Goal: Task Accomplishment & Management: Use online tool/utility

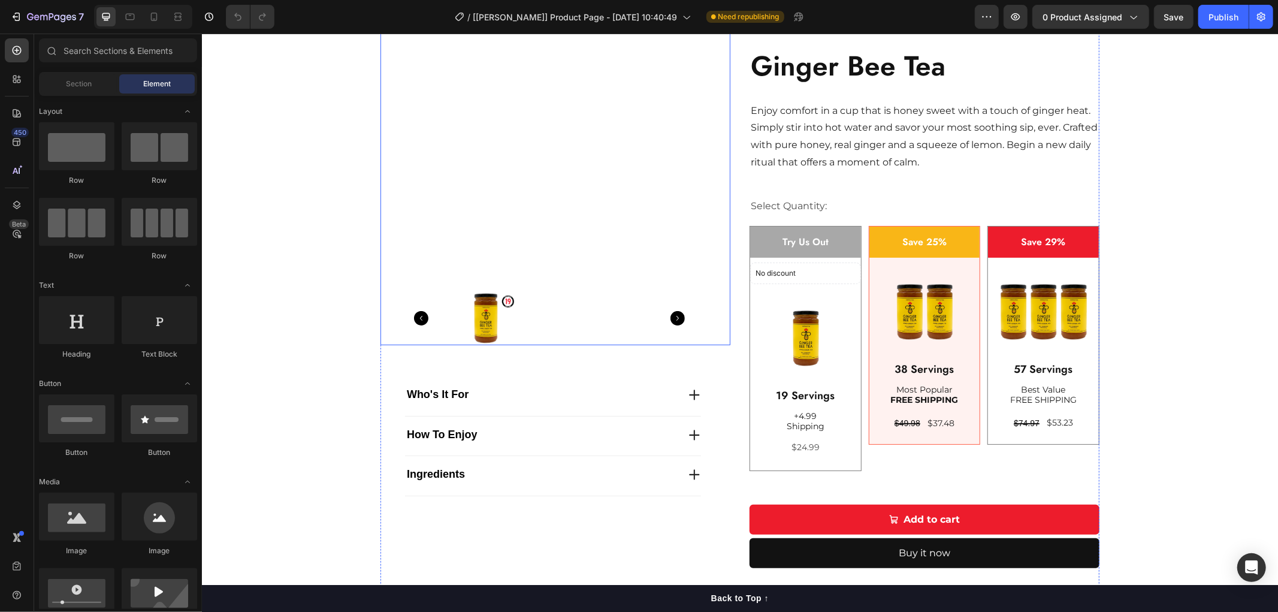
scroll to position [133, 0]
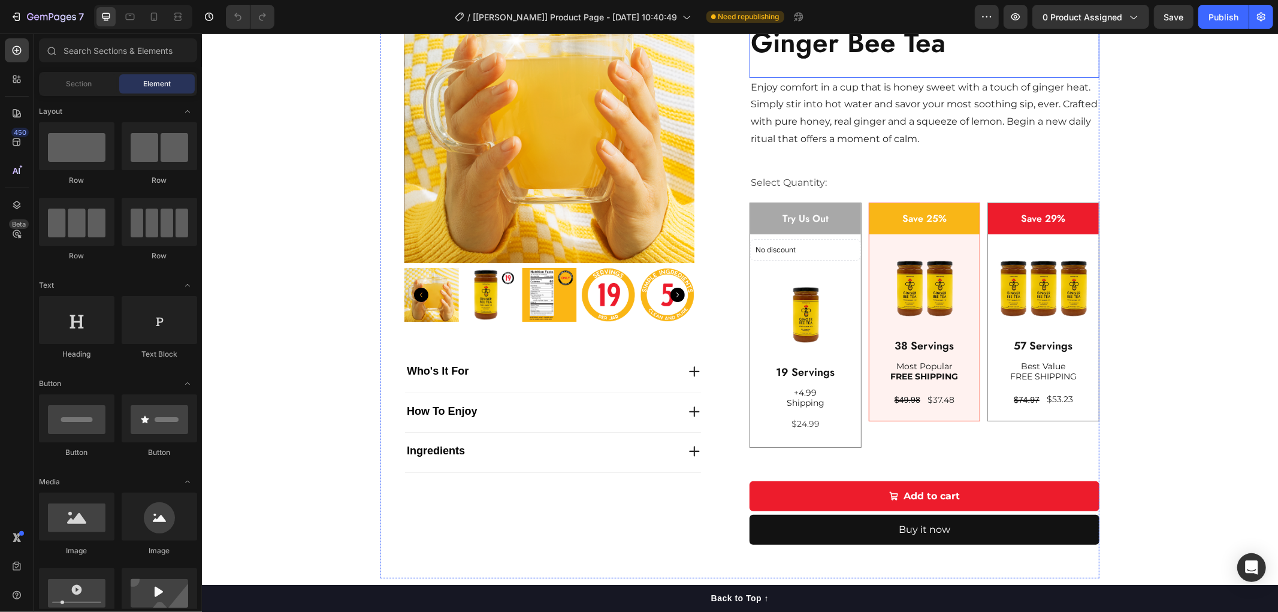
click at [831, 51] on h2 "Ginger Bee Tea" at bounding box center [924, 42] width 350 height 52
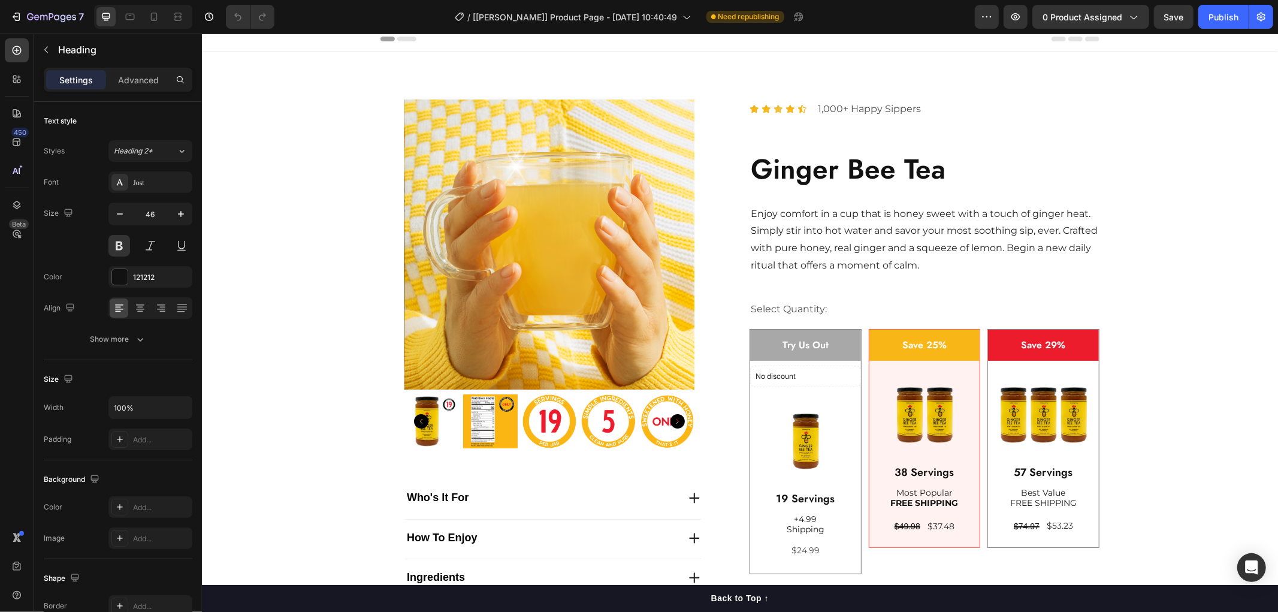
scroll to position [0, 0]
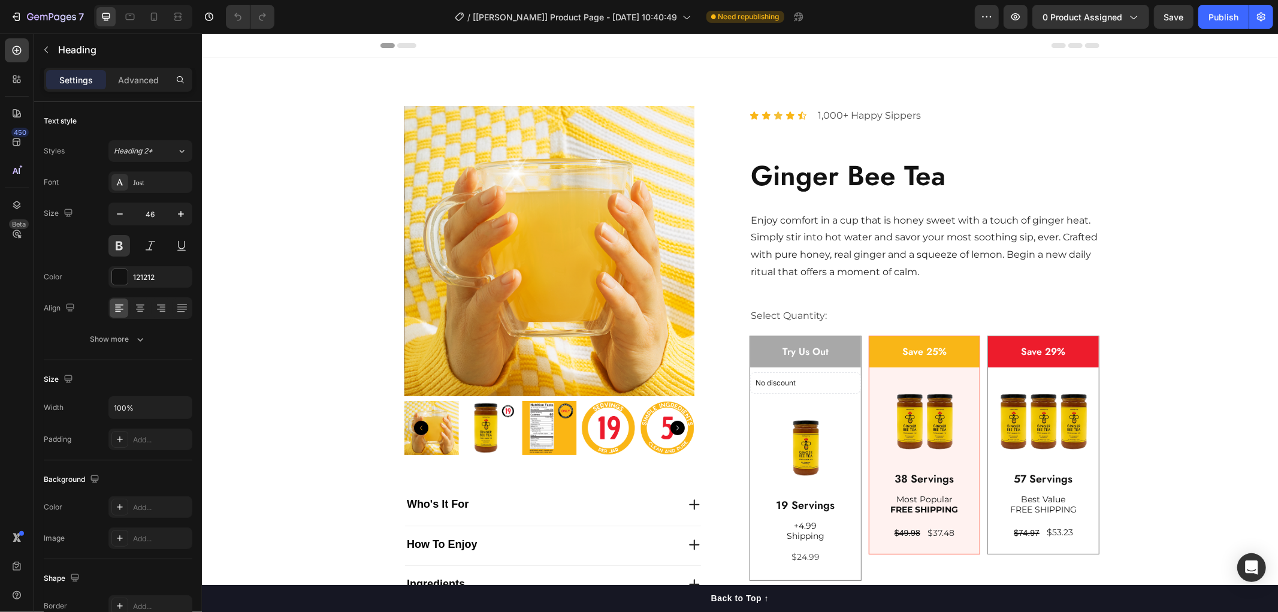
click at [818, 176] on h2 "Ginger Bee Tea" at bounding box center [924, 175] width 350 height 52
click at [949, 176] on p "Ginger Bee Tea" at bounding box center [924, 175] width 348 height 50
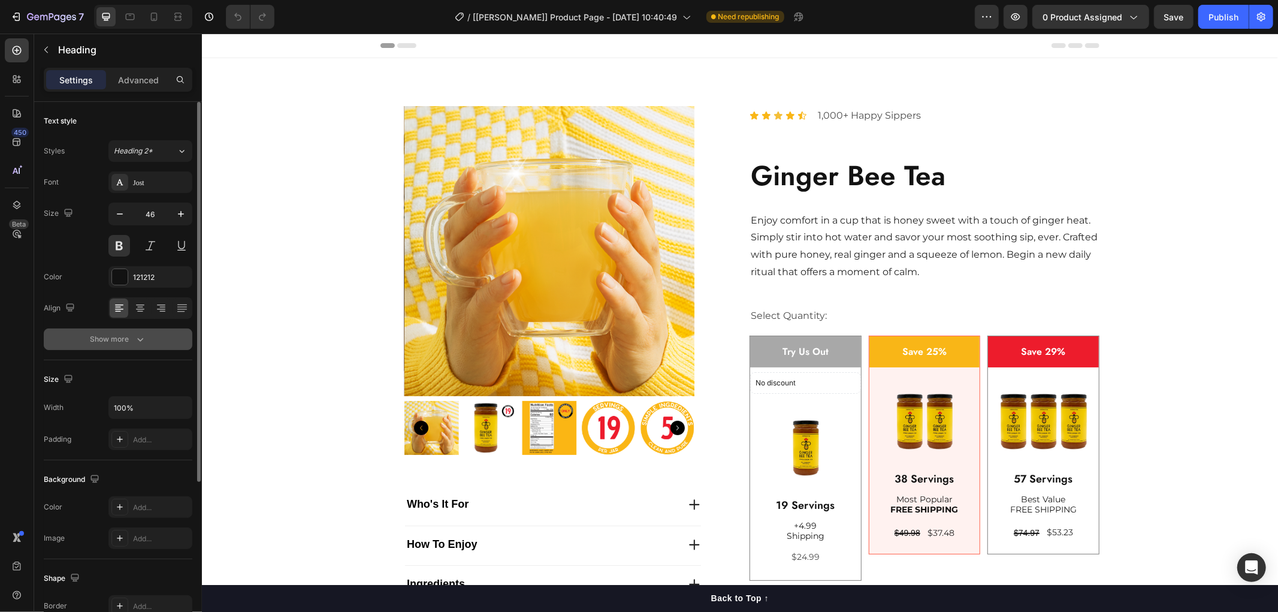
click at [150, 339] on button "Show more" at bounding box center [118, 339] width 149 height 22
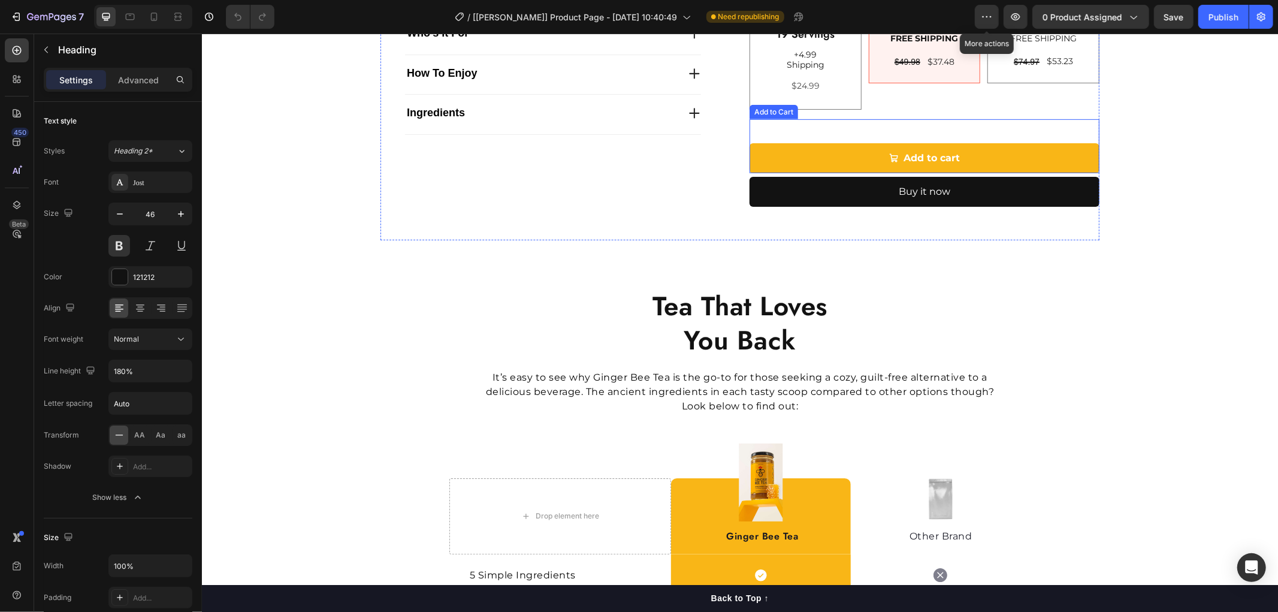
scroll to position [599, 0]
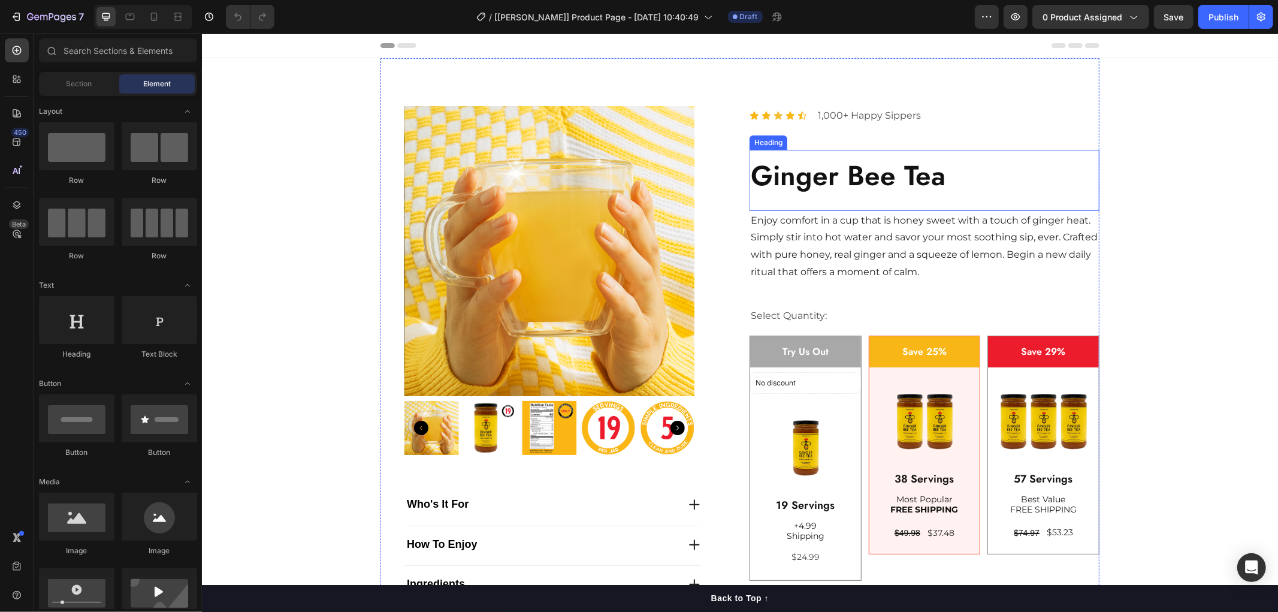
click at [836, 171] on h2 "Ginger Bee Tea" at bounding box center [924, 175] width 350 height 52
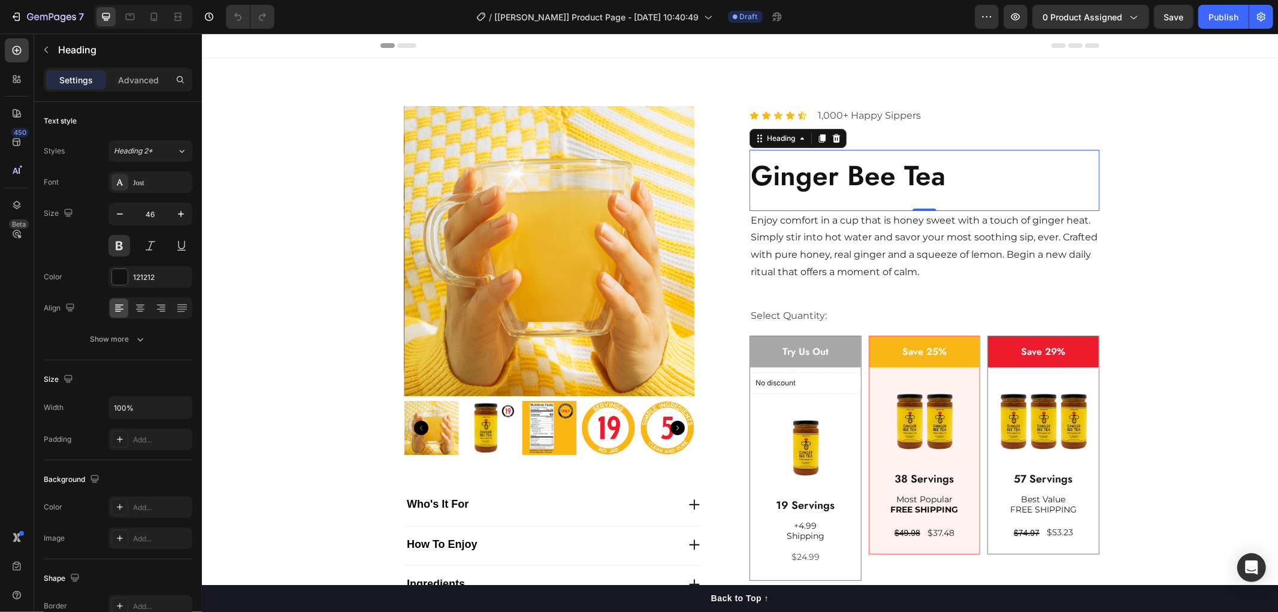
click at [896, 180] on h2 "Ginger Bee Tea" at bounding box center [924, 175] width 350 height 52
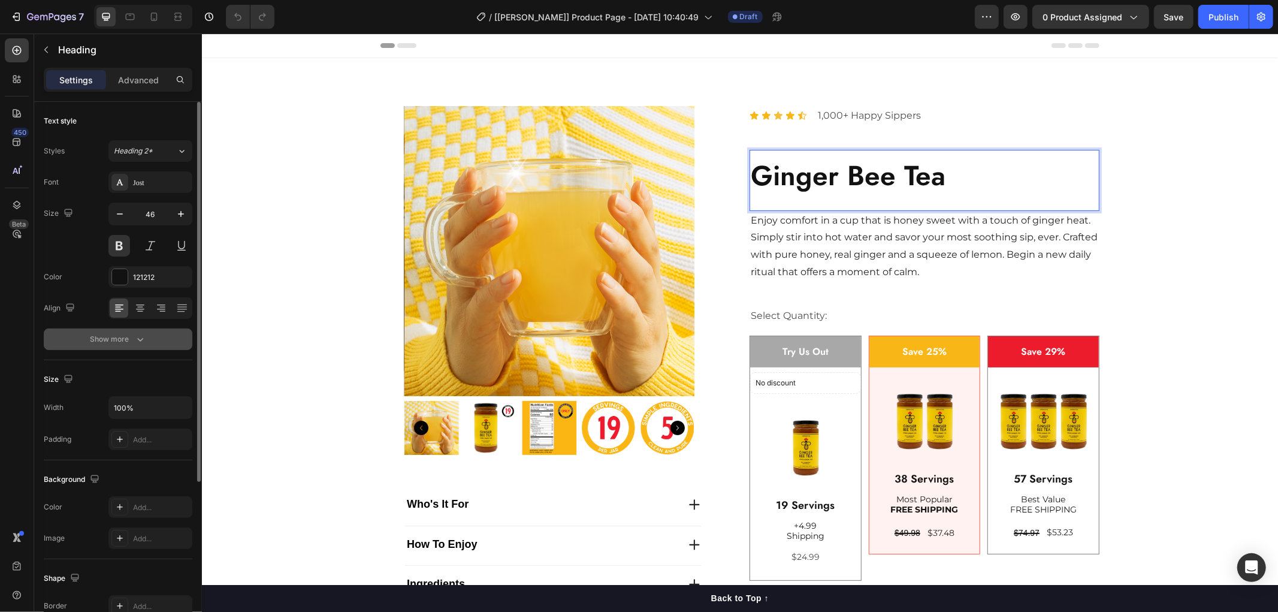
click at [142, 342] on icon "button" at bounding box center [140, 339] width 12 height 12
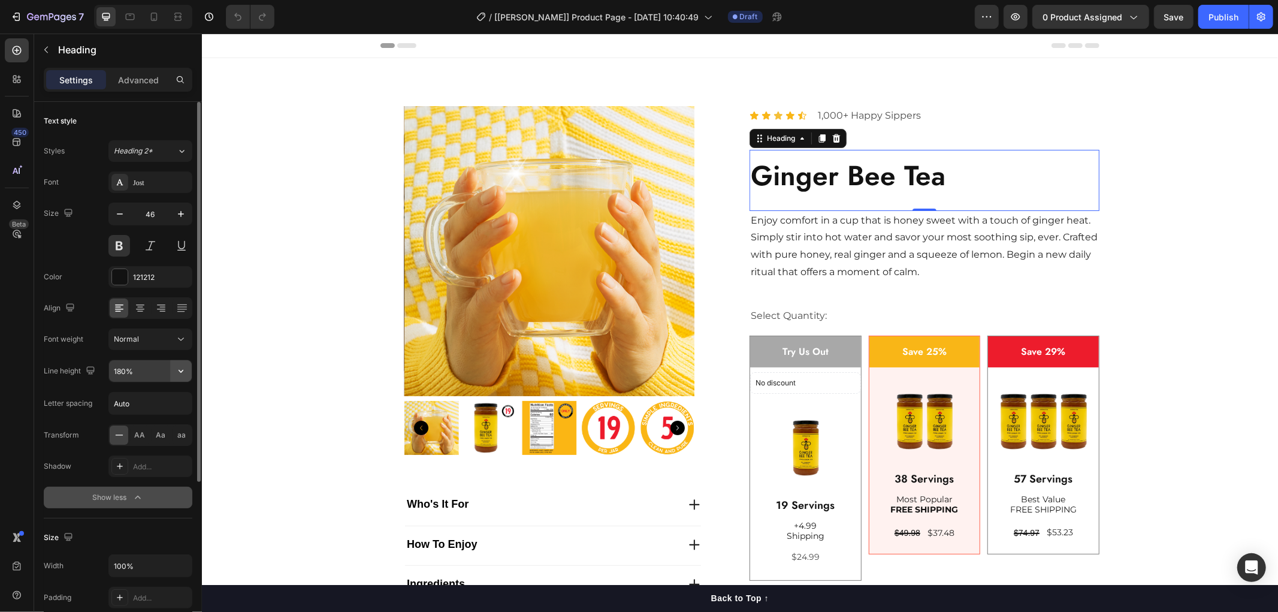
click at [182, 369] on icon "button" at bounding box center [181, 371] width 12 height 12
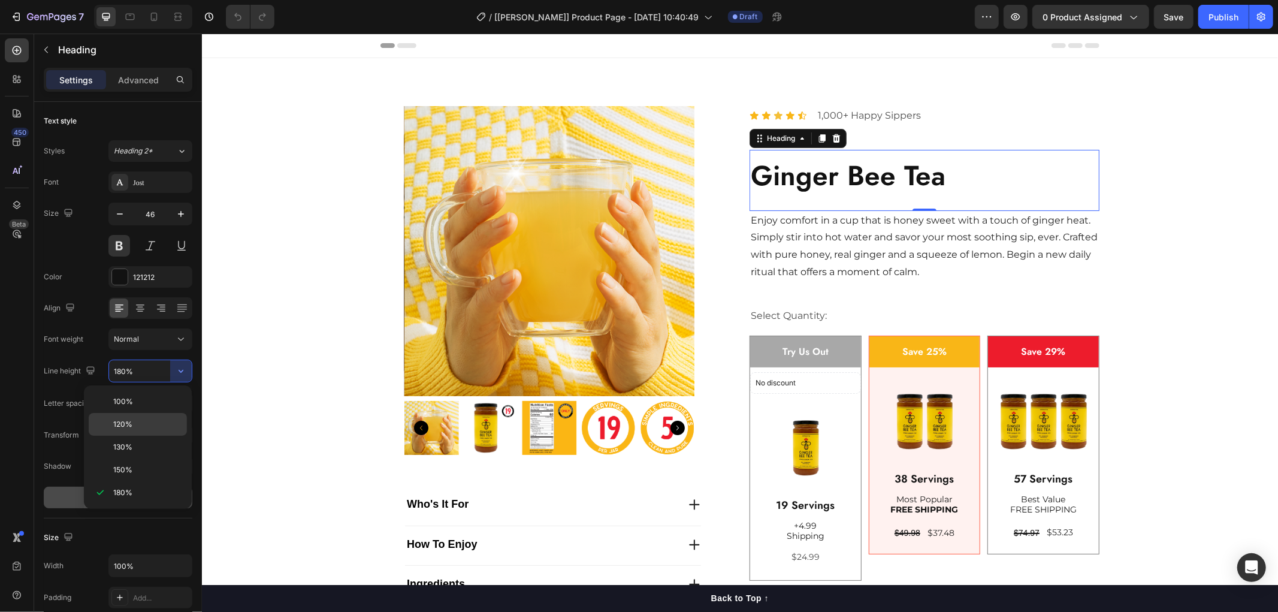
click at [138, 429] on p "120%" at bounding box center [147, 424] width 68 height 11
type input "120%"
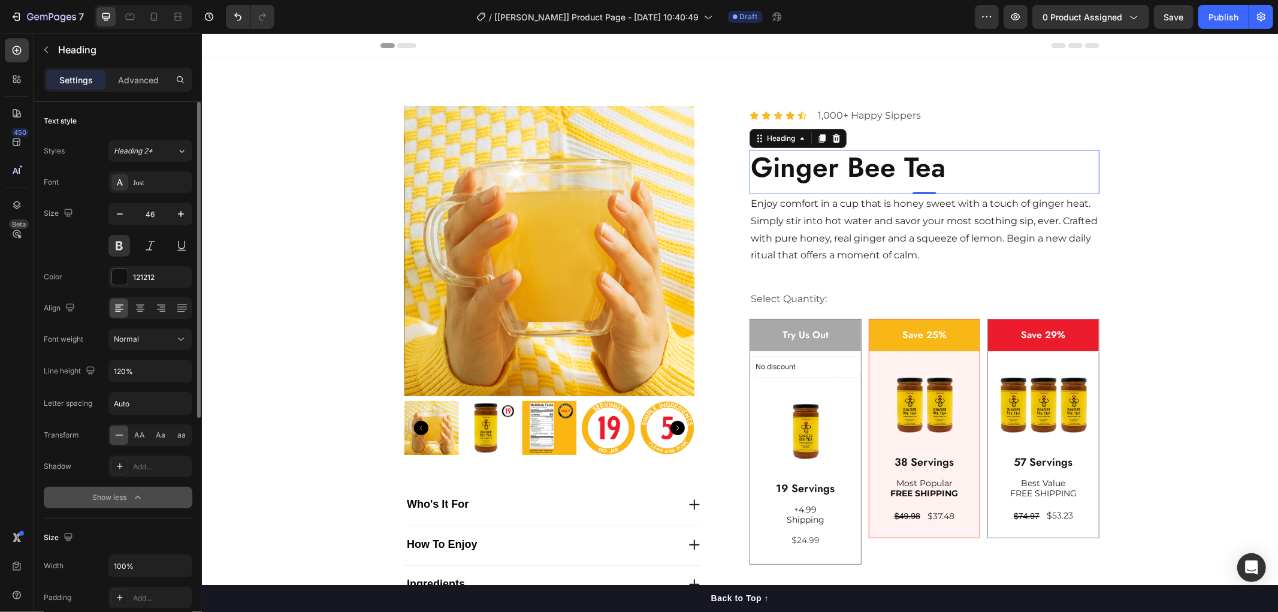
click at [118, 438] on icon at bounding box center [119, 435] width 12 height 12
click at [159, 438] on span "Aa" at bounding box center [161, 435] width 10 height 11
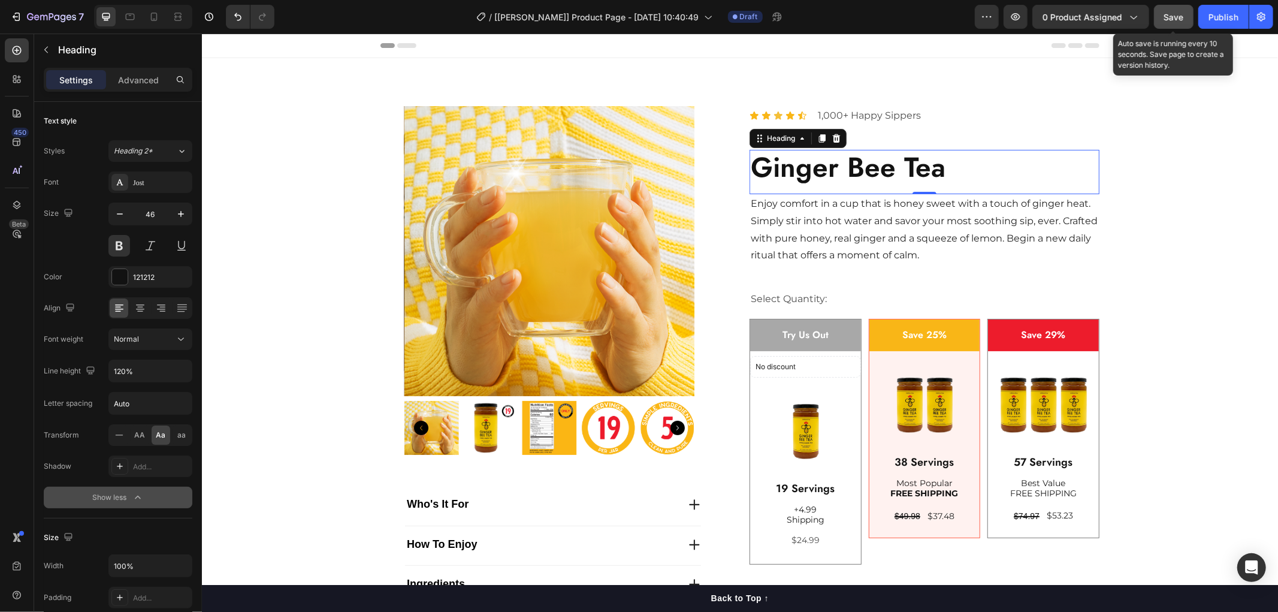
click at [1179, 19] on span "Save" at bounding box center [1174, 17] width 20 height 10
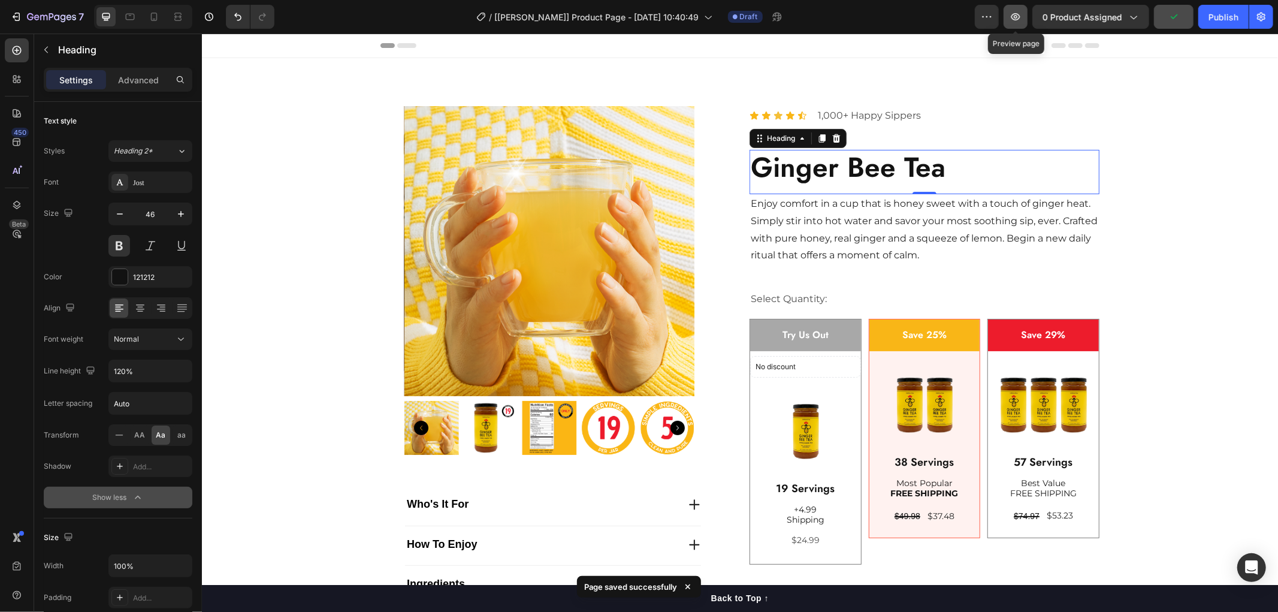
click at [1020, 13] on icon "button" at bounding box center [1016, 17] width 12 height 12
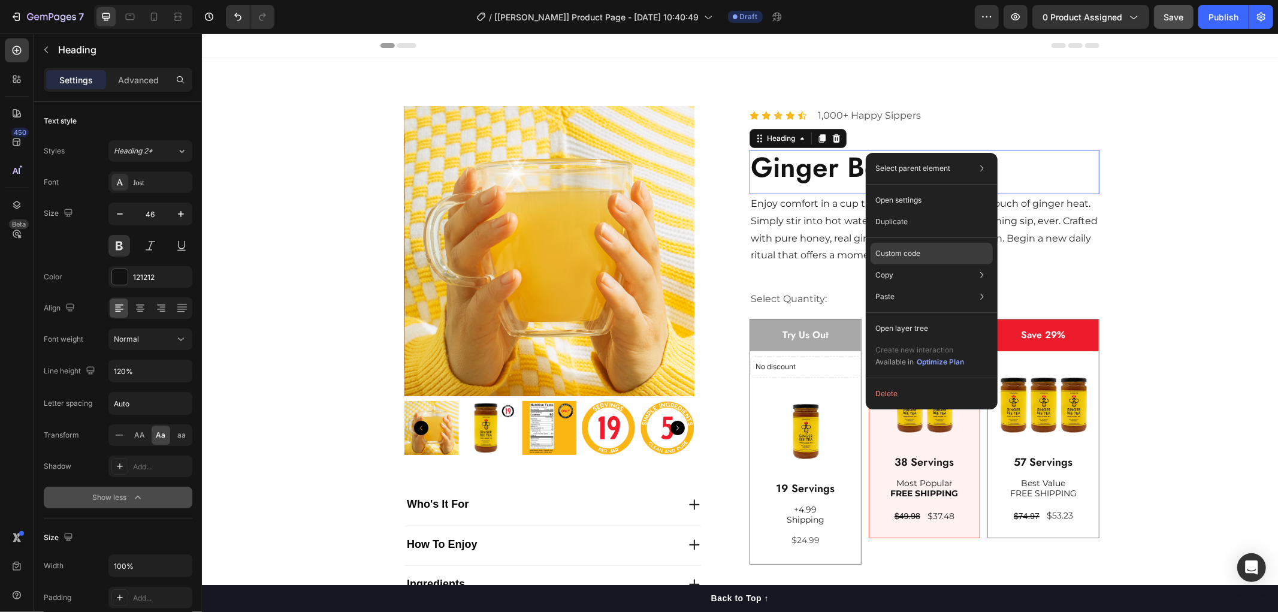
click at [903, 252] on p "Custom code" at bounding box center [898, 253] width 45 height 11
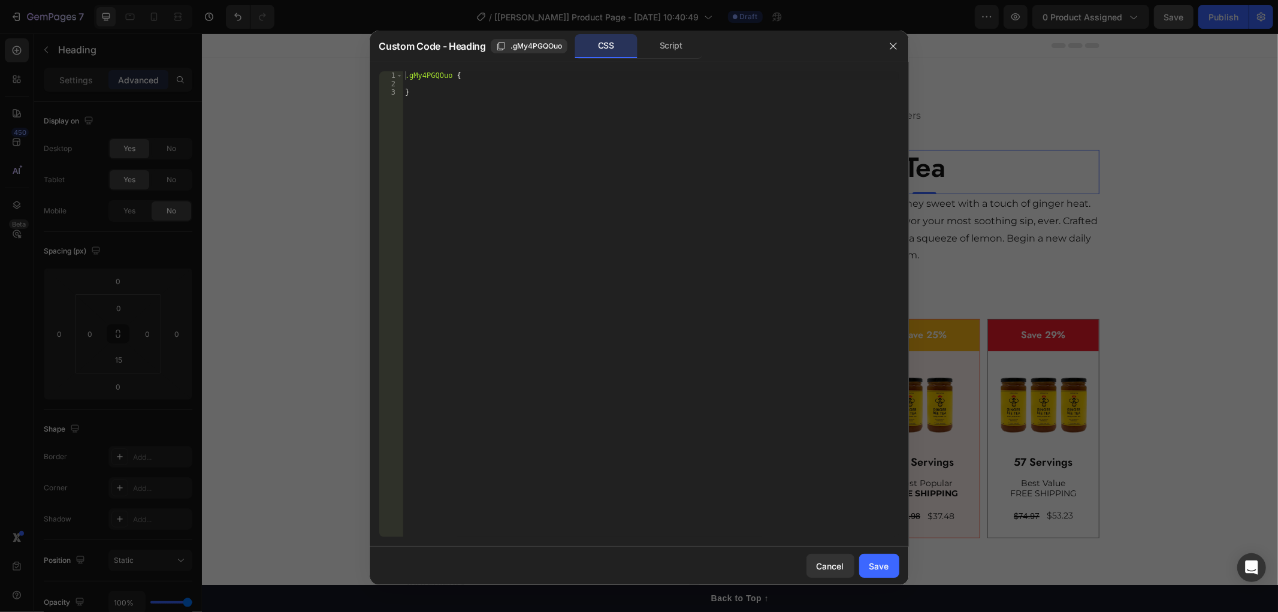
click at [451, 74] on div ".gMy4PGQOuo { }" at bounding box center [651, 312] width 496 height 482
type textarea ".gMy4PGQOuo h2{"
click at [402, 74] on span at bounding box center [399, 75] width 7 height 8
click at [405, 73] on div ".gMy4PGQOuo h2 { }" at bounding box center [651, 312] width 496 height 482
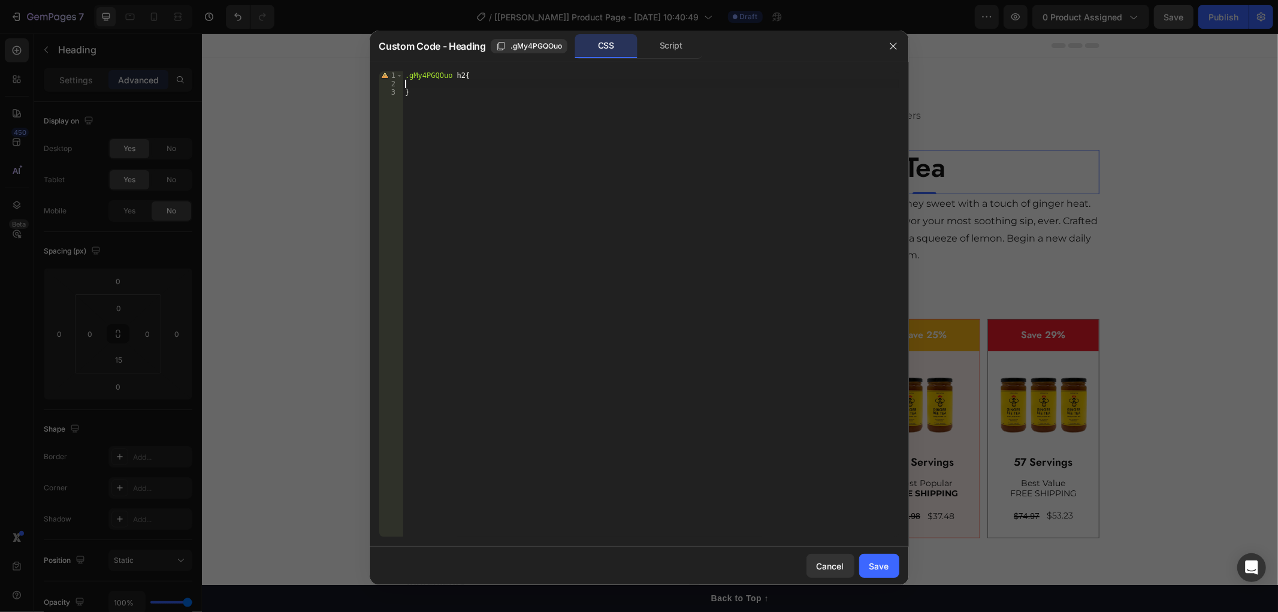
click at [628, 88] on div ".gMy4PGQOuo h2 { }" at bounding box center [651, 312] width 496 height 482
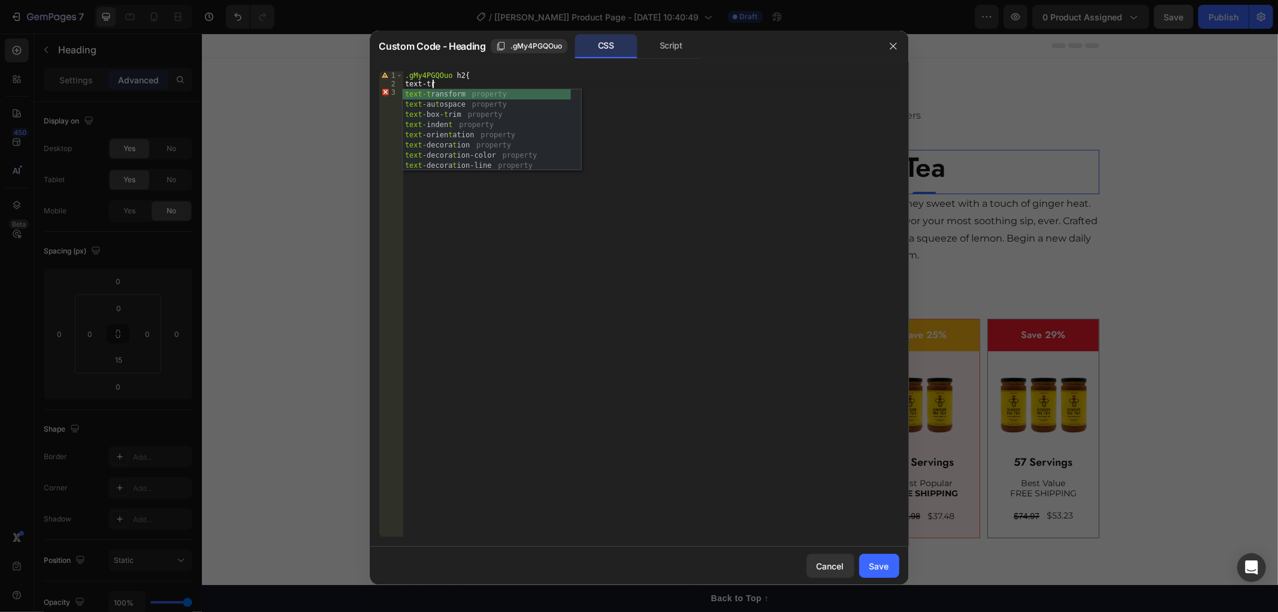
scroll to position [0, 1]
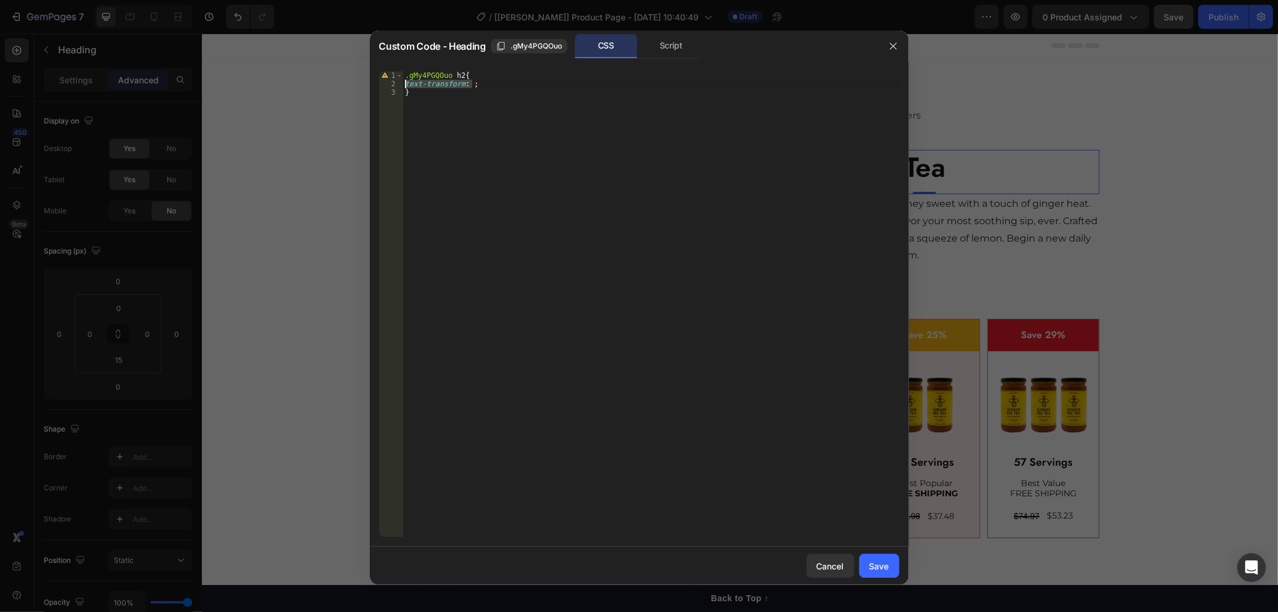
drag, startPoint x: 487, startPoint y: 83, endPoint x: 399, endPoint y: 82, distance: 87.5
click at [399, 82] on div "text-transform: ; 1 2 3 .gMy4PGQOuo h2 { text-transform : ; } ההההההההההההההההה…" at bounding box center [639, 304] width 520 height 466
paste textarea "line-height: 68px"
click at [484, 82] on div ".gMy4PGQOuo h2 { text-transform : none ; line-height : 68 px ; }" at bounding box center [651, 312] width 496 height 482
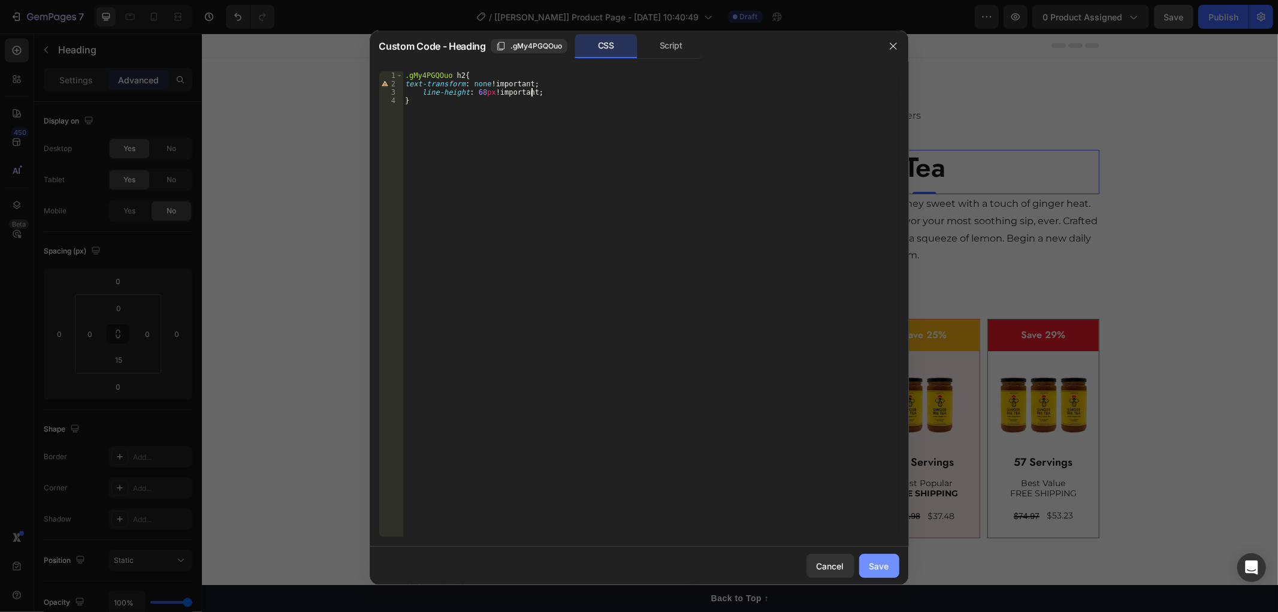
type textarea "line-height: 68px !;"
click at [883, 558] on button "Save" at bounding box center [879, 566] width 40 height 24
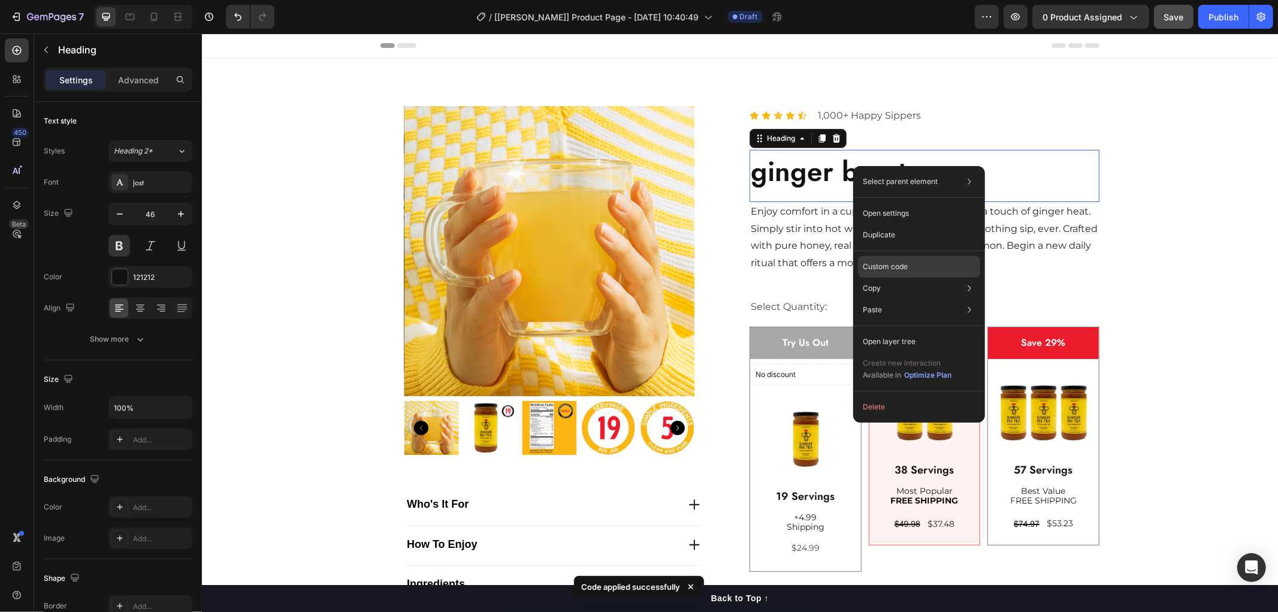
click at [900, 263] on p "Custom code" at bounding box center [885, 266] width 45 height 11
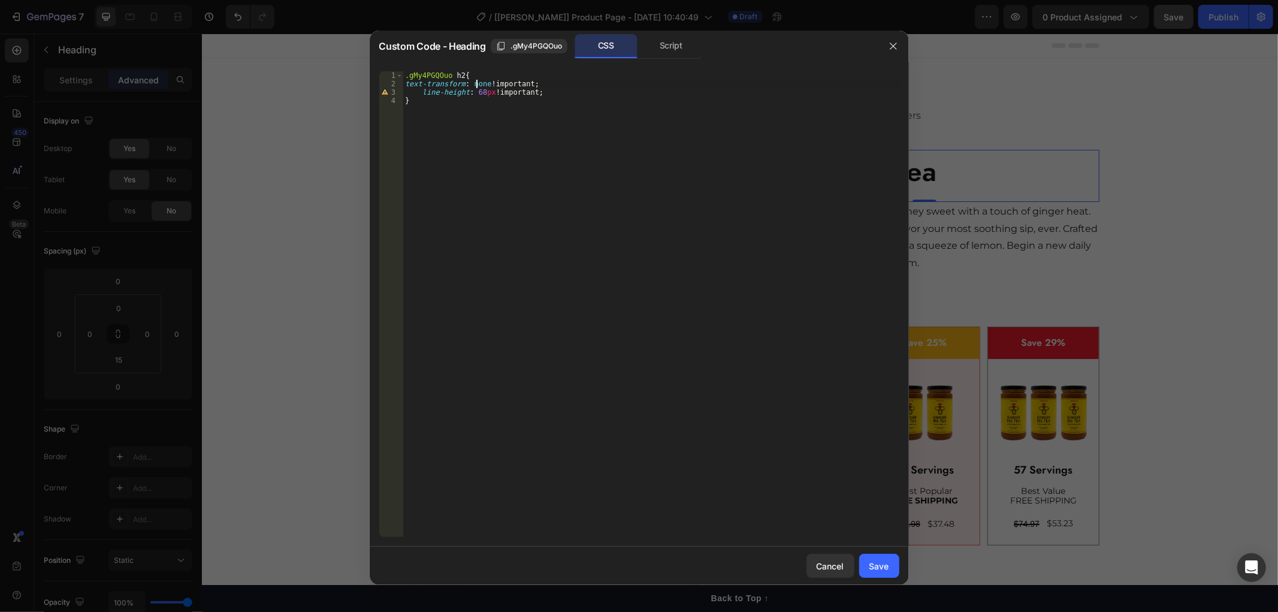
click at [476, 85] on div ".gMy4PGQOuo h2 { text-transform : none !important ; line-height : 68 px !import…" at bounding box center [651, 312] width 496 height 482
paste textarea "unset"
type textarea "text-transform: unset !important;"
click at [888, 566] on div "Save" at bounding box center [880, 566] width 20 height 13
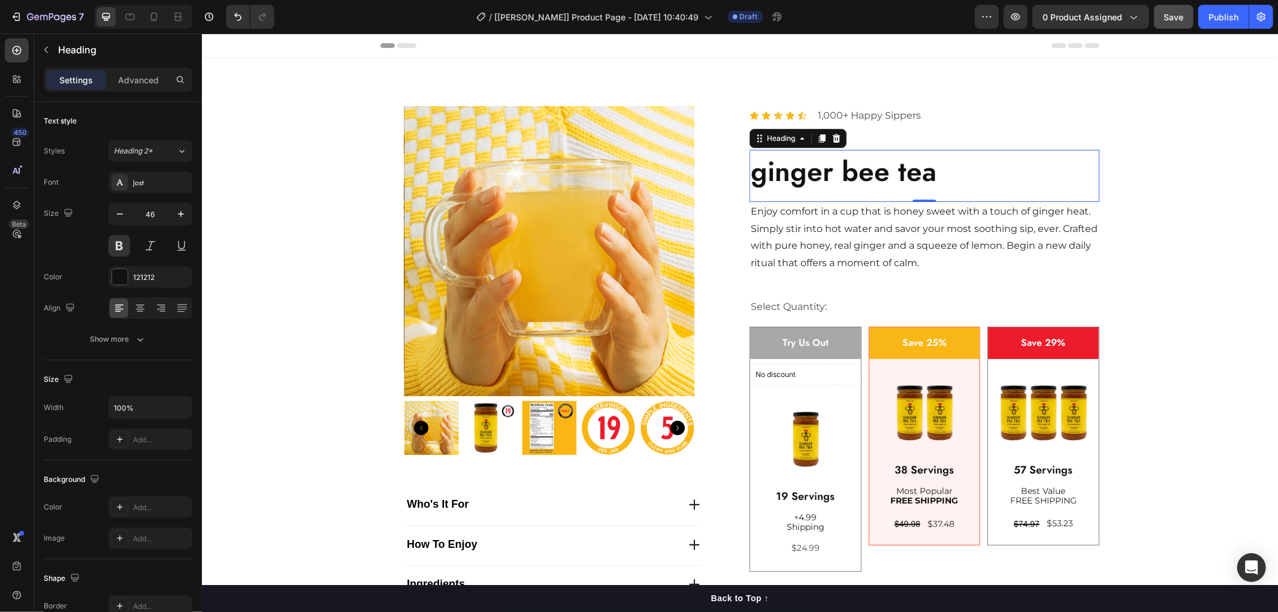
click at [937, 171] on h2 "ginger bee tea" at bounding box center [924, 170] width 350 height 43
drag, startPoint x: 937, startPoint y: 171, endPoint x: 832, endPoint y: 188, distance: 106.7
drag, startPoint x: 832, startPoint y: 188, endPoint x: 1116, endPoint y: 109, distance: 294.7
click at [1116, 109] on div "LIMITED TIME | Save 25% On Our 2-Jar Bundle! Text Block Row Product Images Who'…" at bounding box center [739, 380] width 1076 height 644
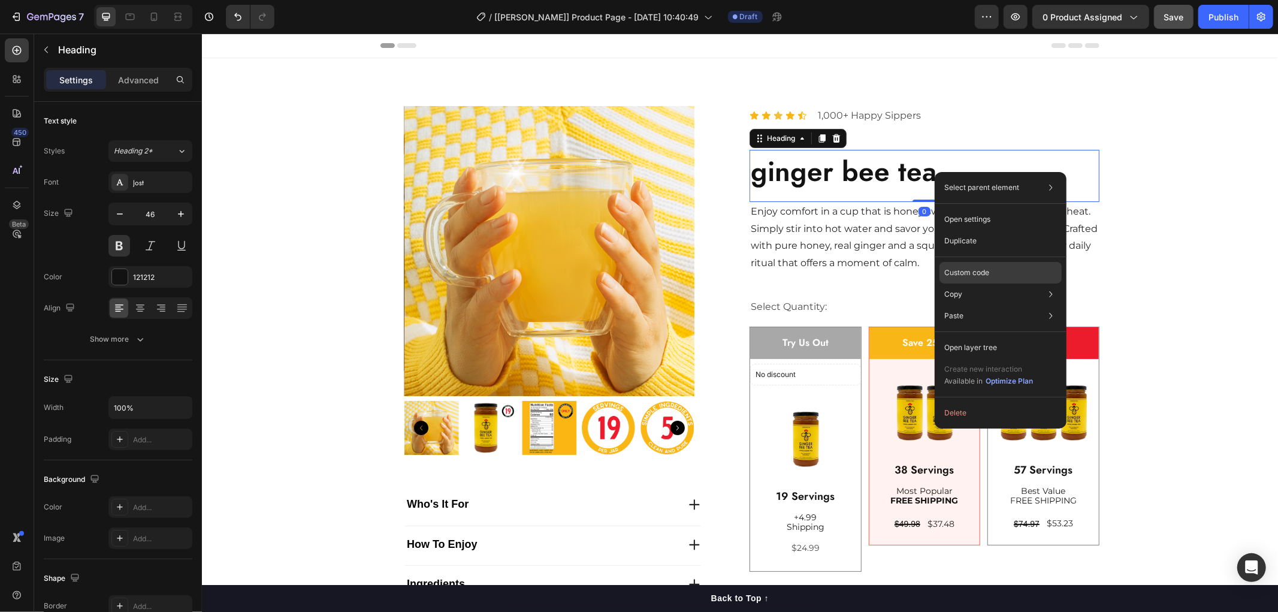
click at [995, 273] on div "Custom code" at bounding box center [1001, 273] width 122 height 22
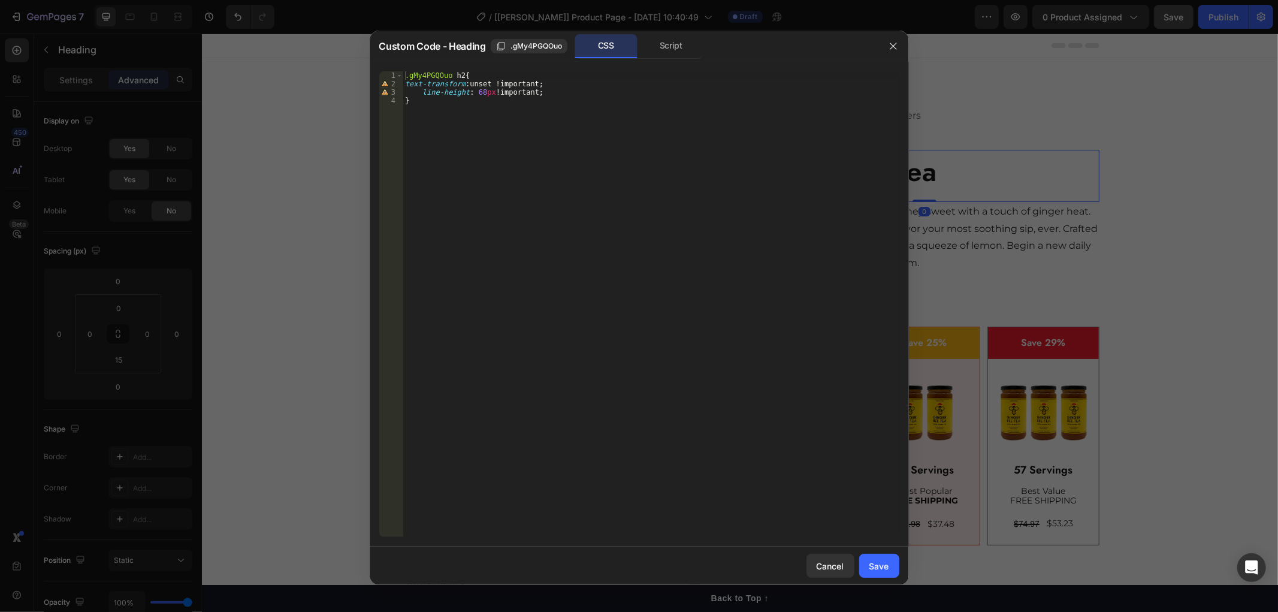
click at [471, 85] on div ".gMy4PGQOuo h2 { text-transform : unset !important ; line-height : 68 px !impor…" at bounding box center [651, 312] width 496 height 482
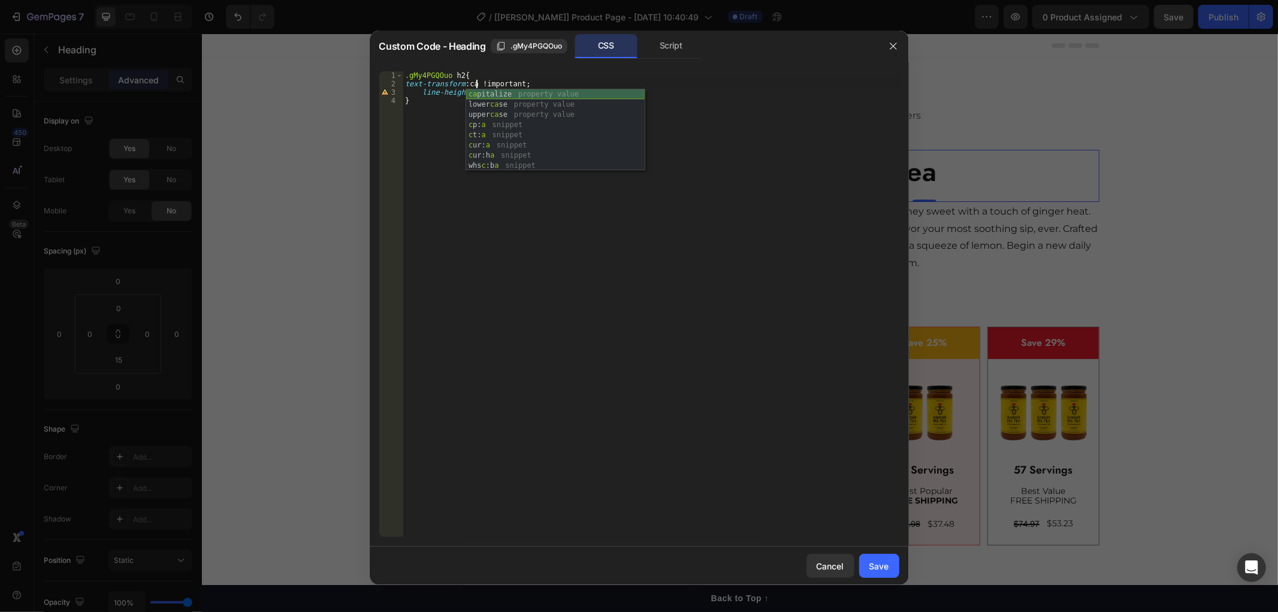
click at [489, 91] on div "ca pitalize property value lower ca se property value upper ca se property valu…" at bounding box center [555, 140] width 179 height 102
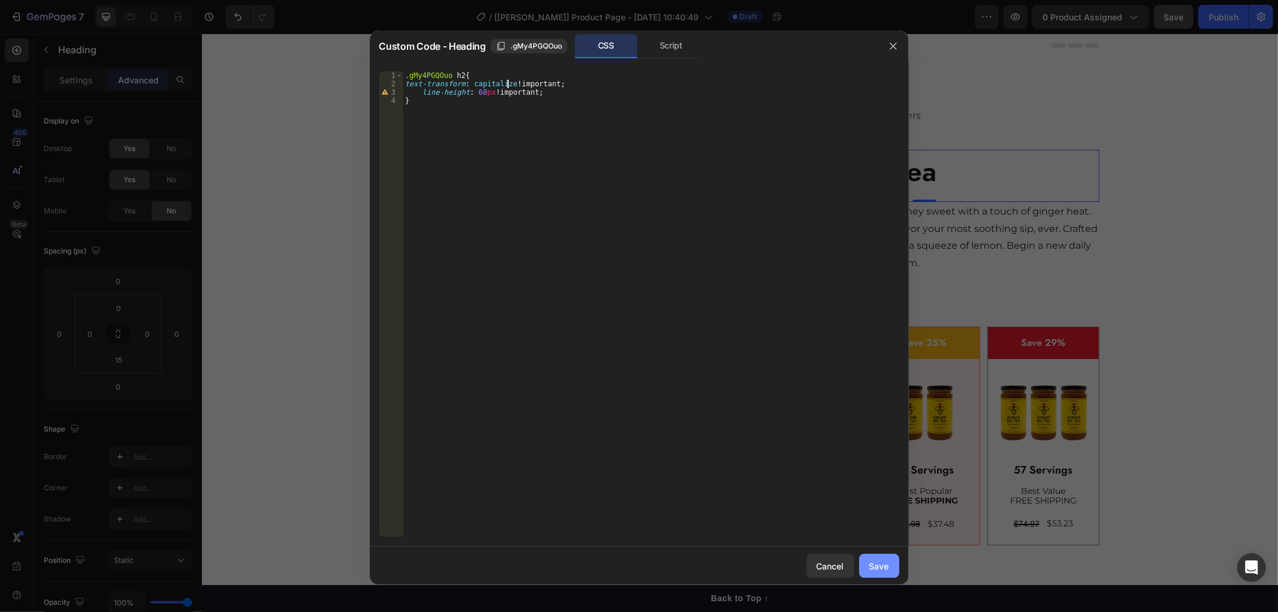
type textarea "text-transform: capitalize !important;"
drag, startPoint x: 882, startPoint y: 564, endPoint x: 837, endPoint y: 238, distance: 329.1
click at [882, 564] on div "Save" at bounding box center [880, 566] width 20 height 13
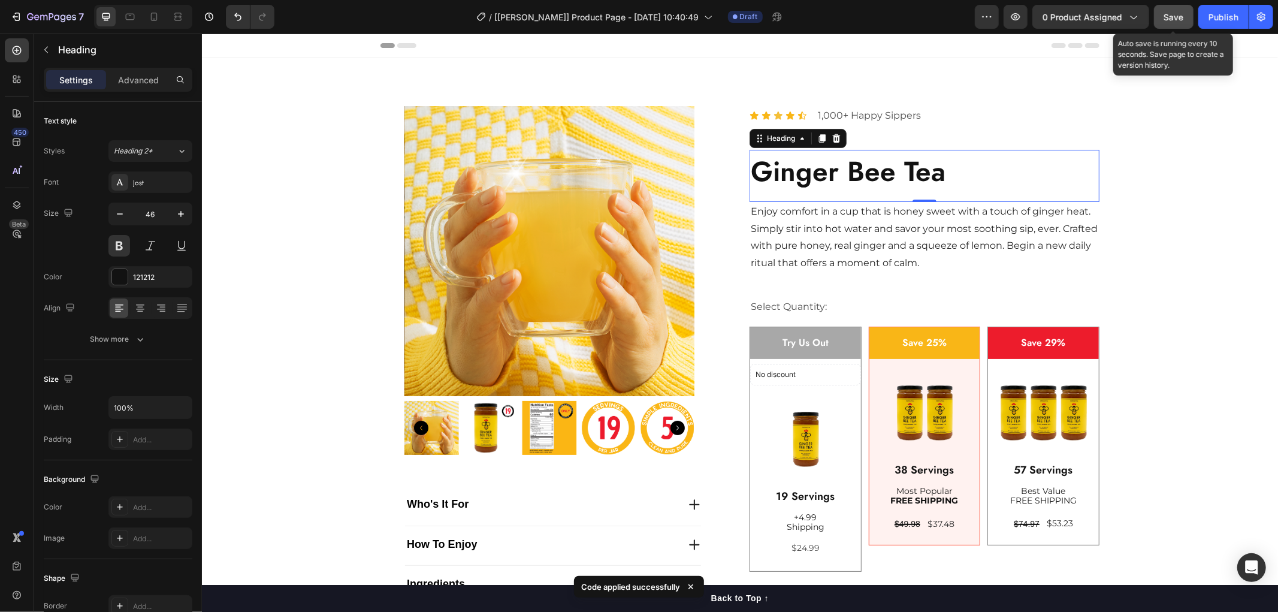
click at [1183, 18] on span "Save" at bounding box center [1174, 17] width 20 height 10
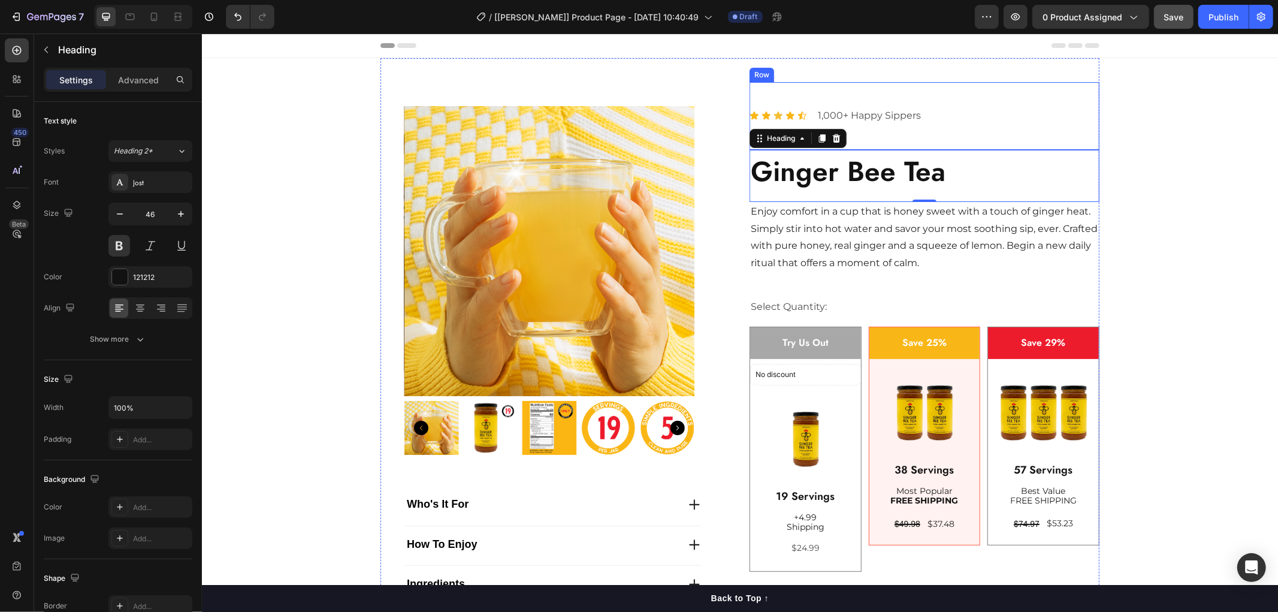
click at [906, 135] on div "Icon Icon Icon Icon Icon Icon List 1,000+ Happy Sippers Text Block Row" at bounding box center [924, 116] width 350 height 68
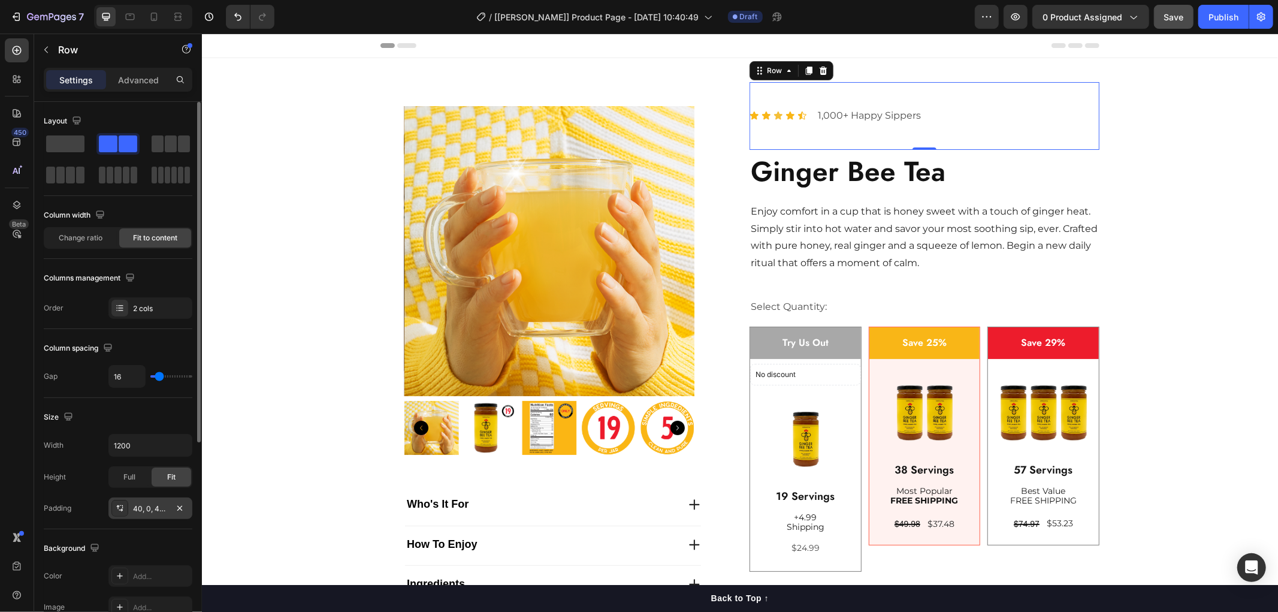
click at [140, 512] on div "40, 0, 40, 0" at bounding box center [150, 508] width 35 height 11
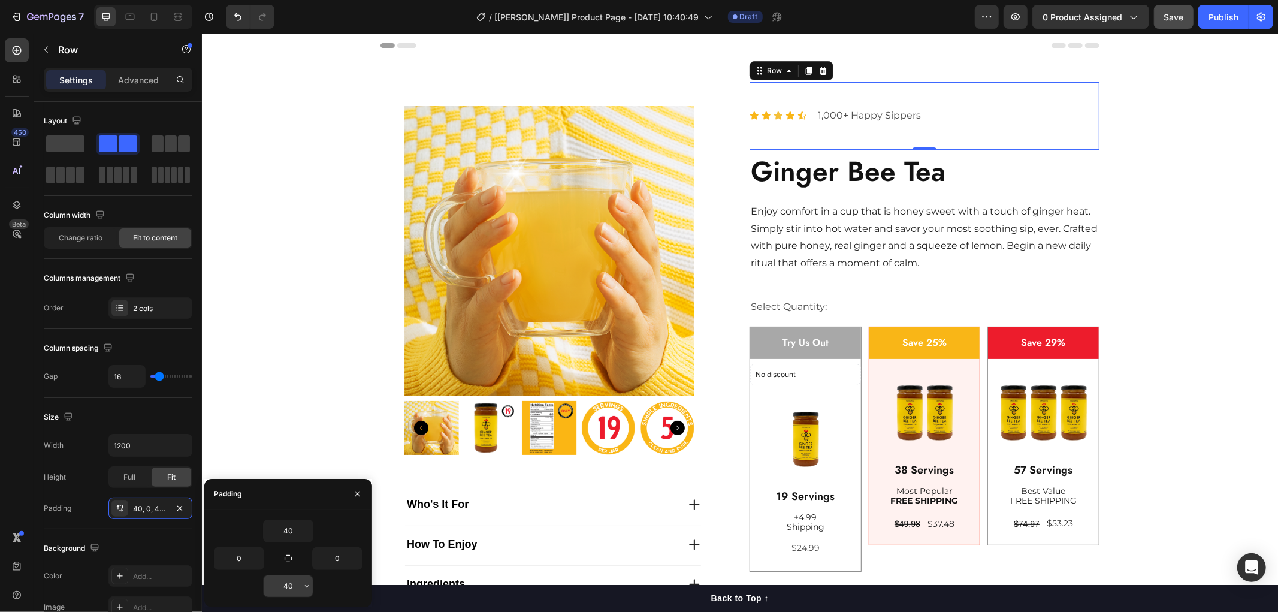
click at [289, 587] on input "40" at bounding box center [288, 586] width 49 height 22
click at [289, 586] on input "40" at bounding box center [288, 586] width 49 height 22
type input "20"
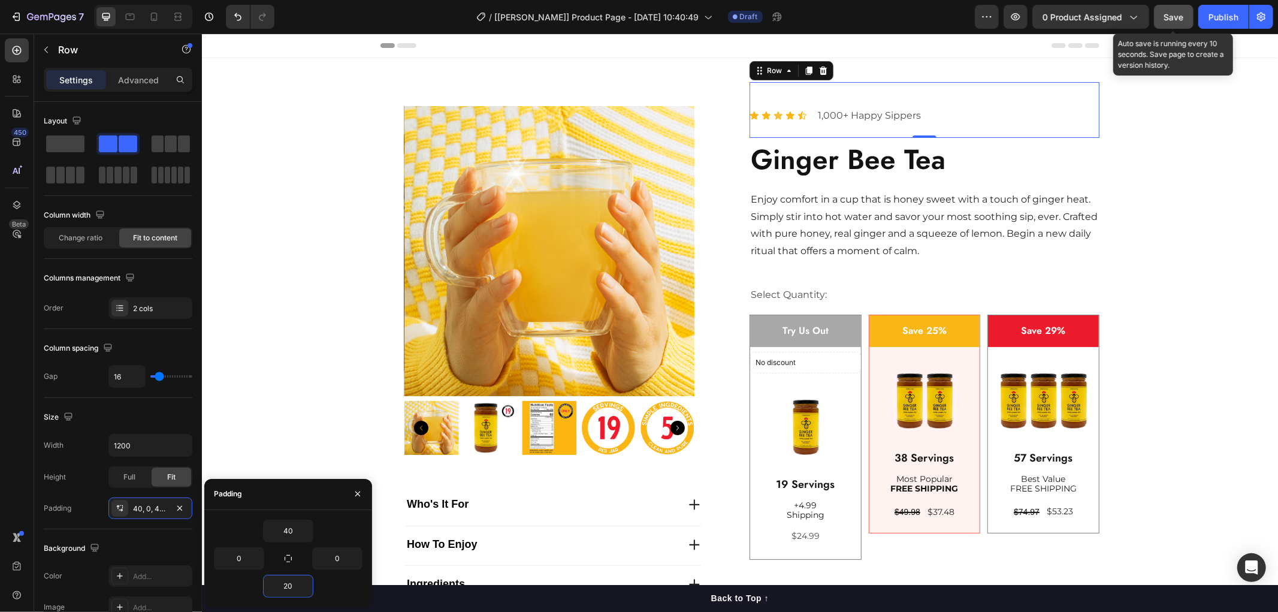
click at [1176, 15] on span "Save" at bounding box center [1174, 17] width 20 height 10
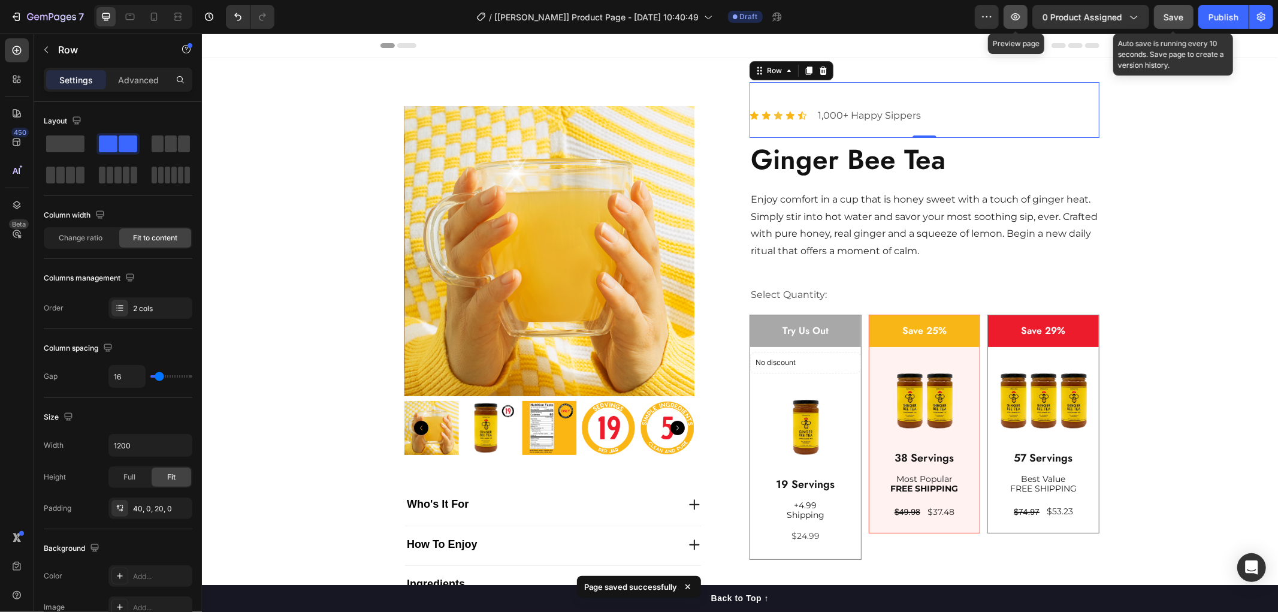
click at [1019, 19] on icon "button" at bounding box center [1016, 17] width 12 height 12
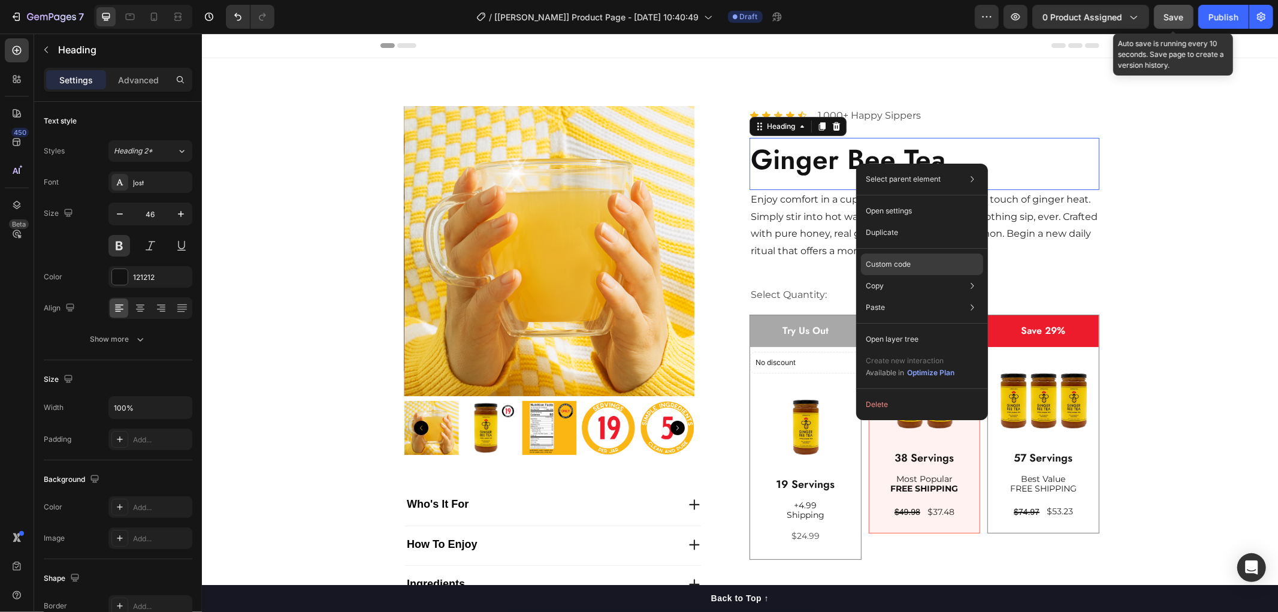
click at [883, 260] on p "Custom code" at bounding box center [888, 264] width 45 height 11
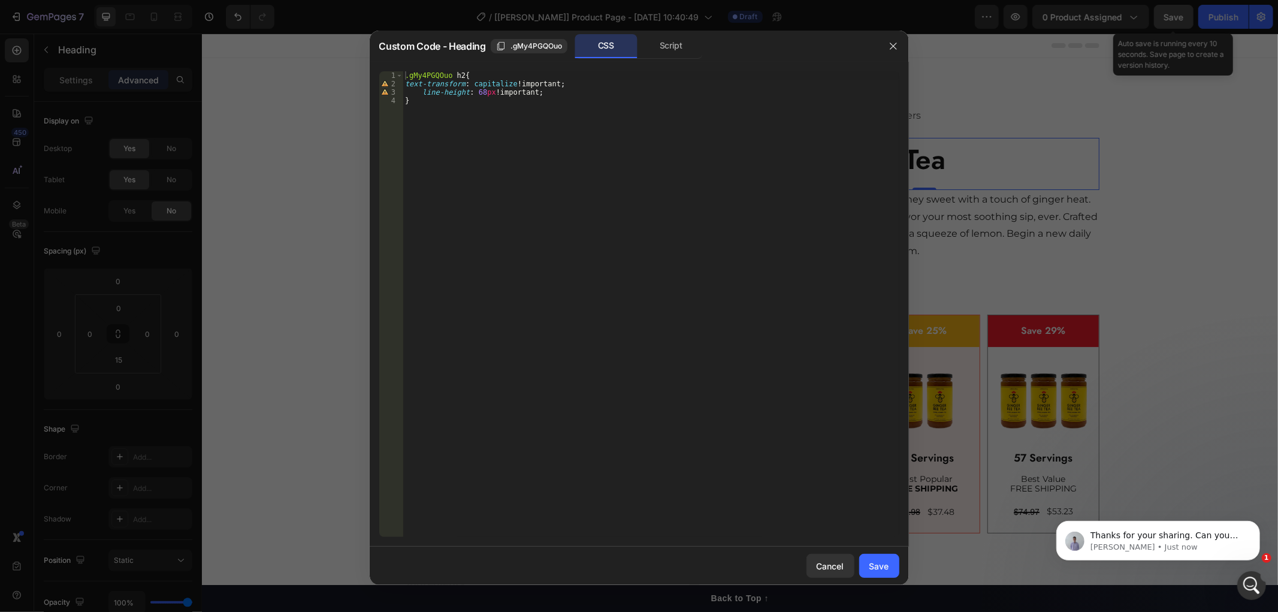
scroll to position [0, 0]
click at [873, 569] on div "Save" at bounding box center [880, 566] width 20 height 13
